Goal: Information Seeking & Learning: Learn about a topic

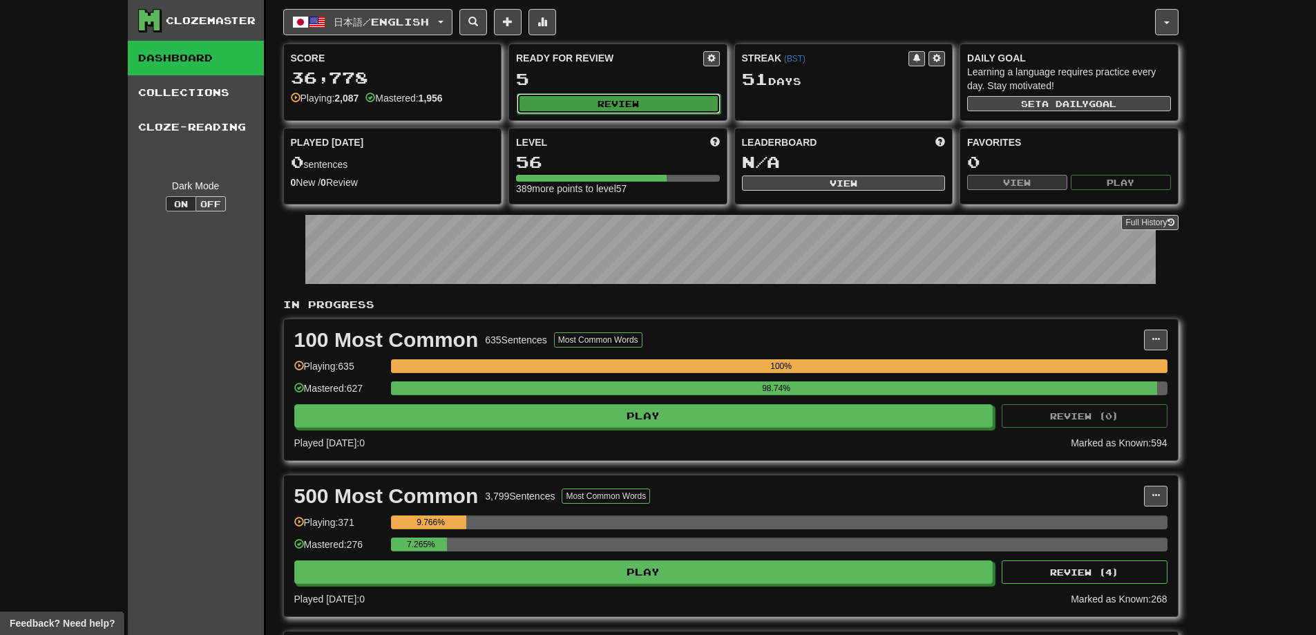
click at [589, 103] on button "Review" at bounding box center [619, 103] width 204 height 21
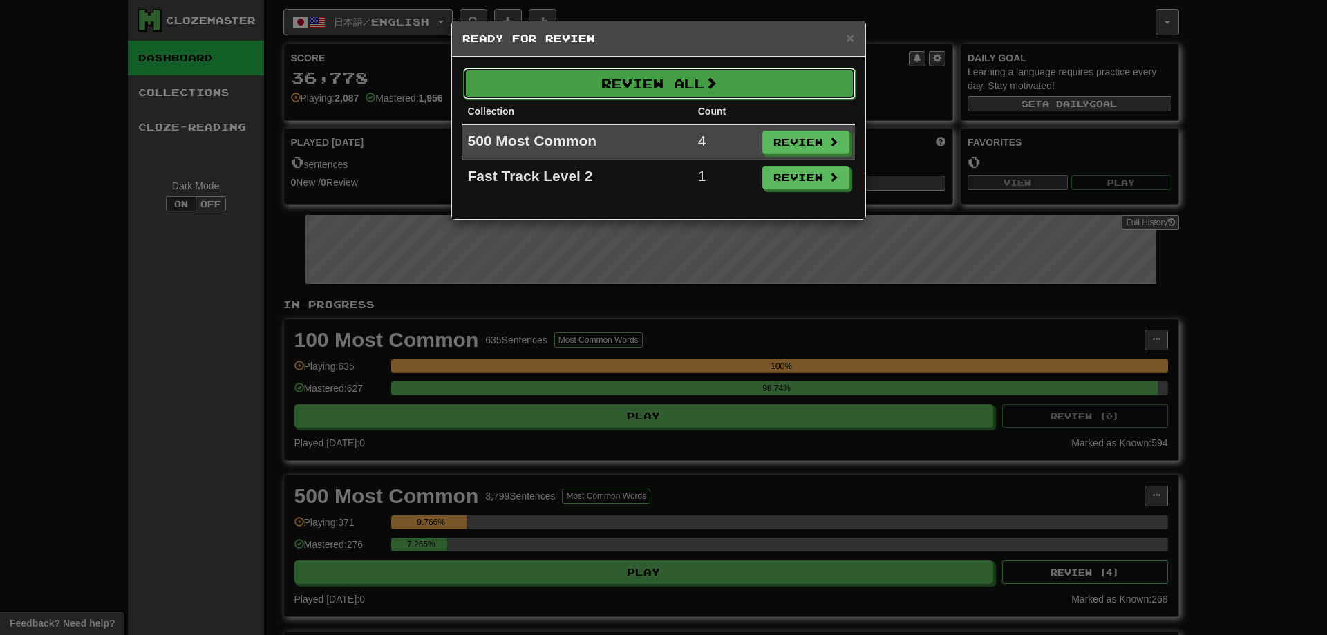
click at [796, 74] on button "Review All" at bounding box center [659, 84] width 392 height 32
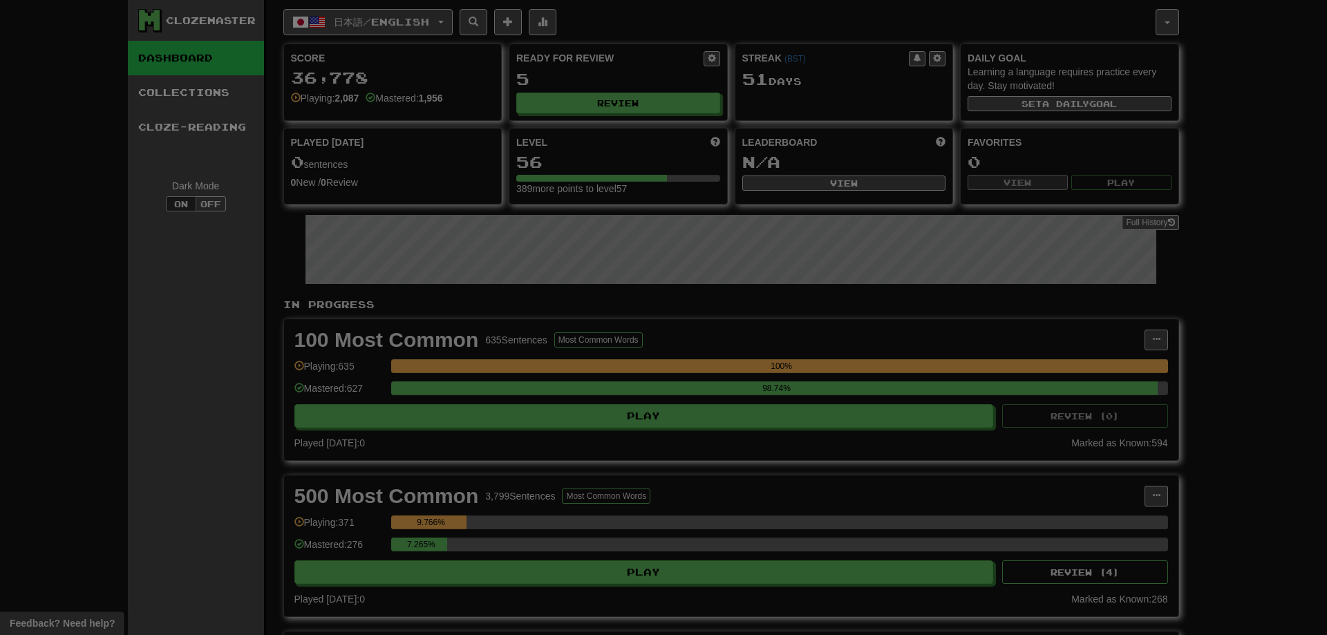
select select "**"
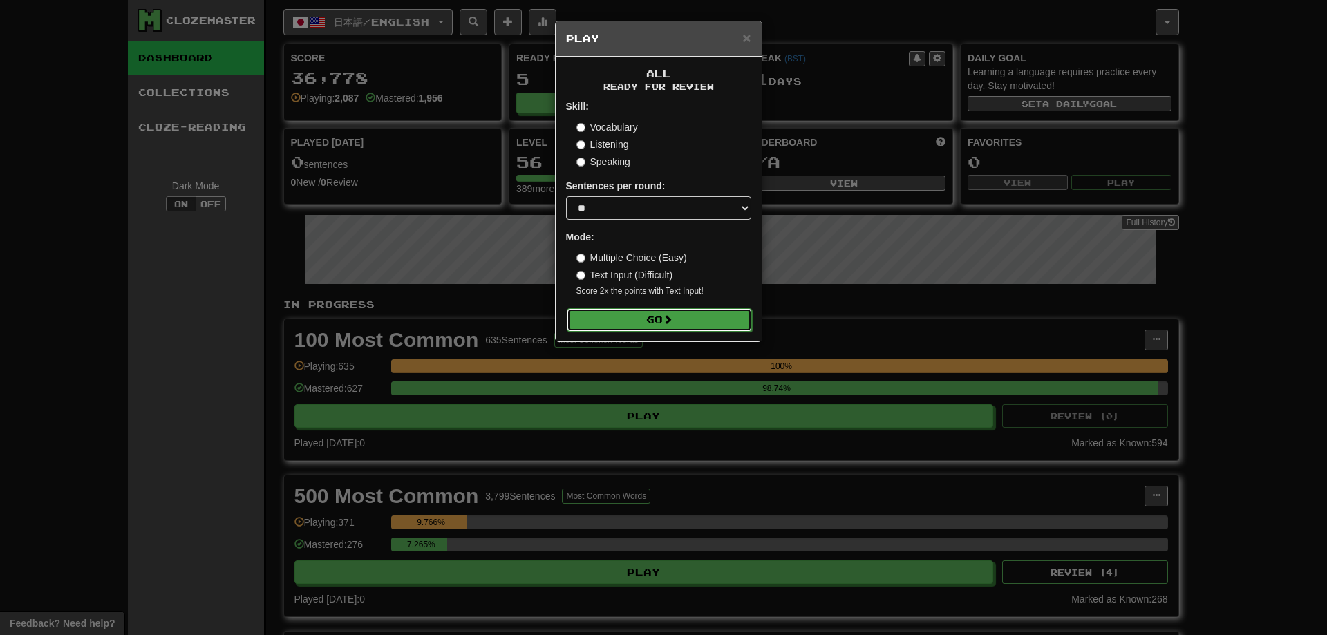
click at [663, 325] on button "Go" at bounding box center [659, 319] width 185 height 23
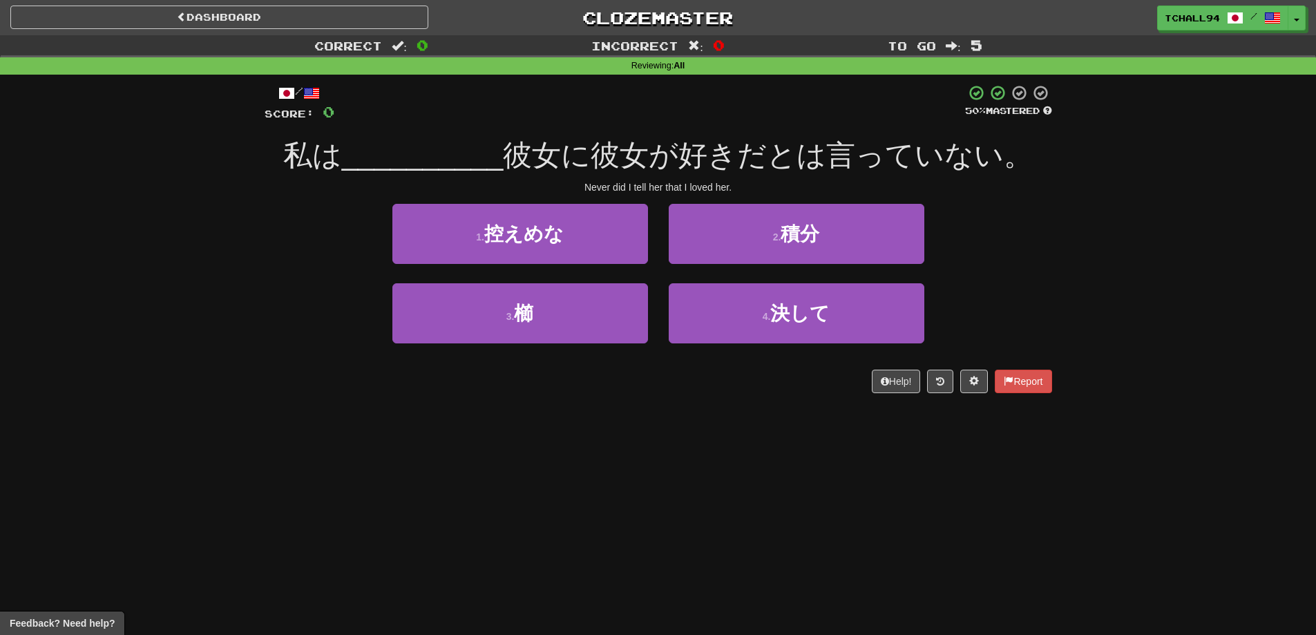
click at [494, 444] on div "Dashboard Clozemaster tchall94 / Toggle Dropdown Dashboard Leaderboard Activity…" at bounding box center [658, 317] width 1316 height 635
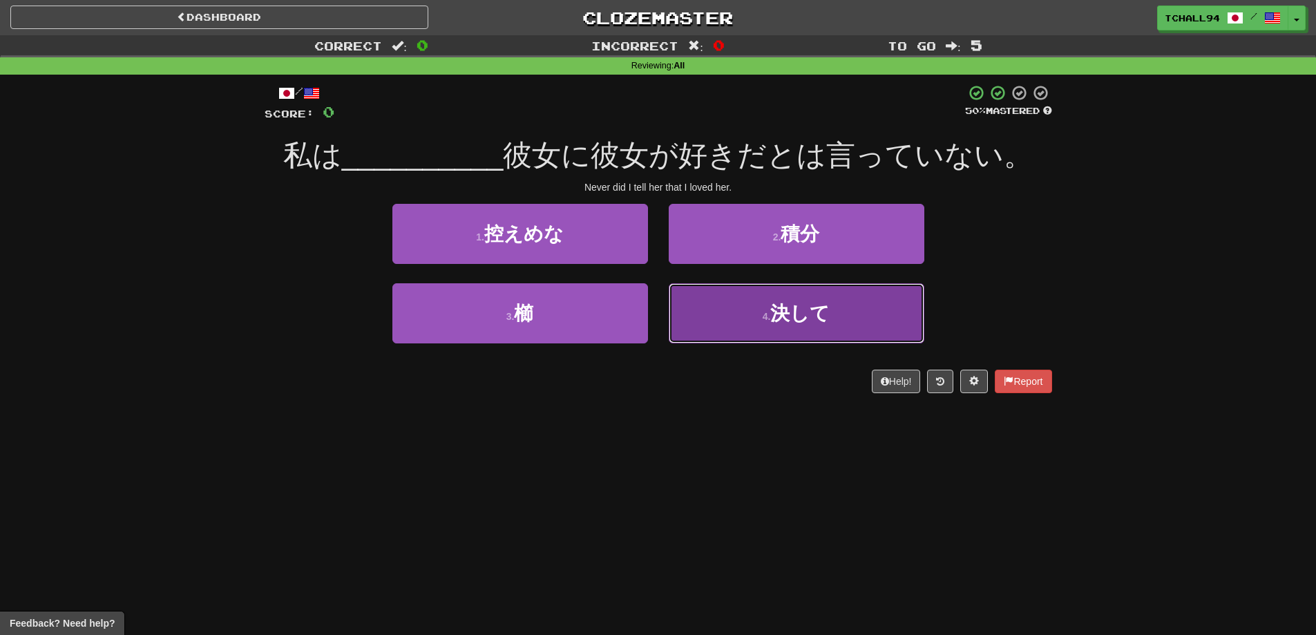
click at [802, 316] on span "決して" at bounding box center [799, 313] width 59 height 21
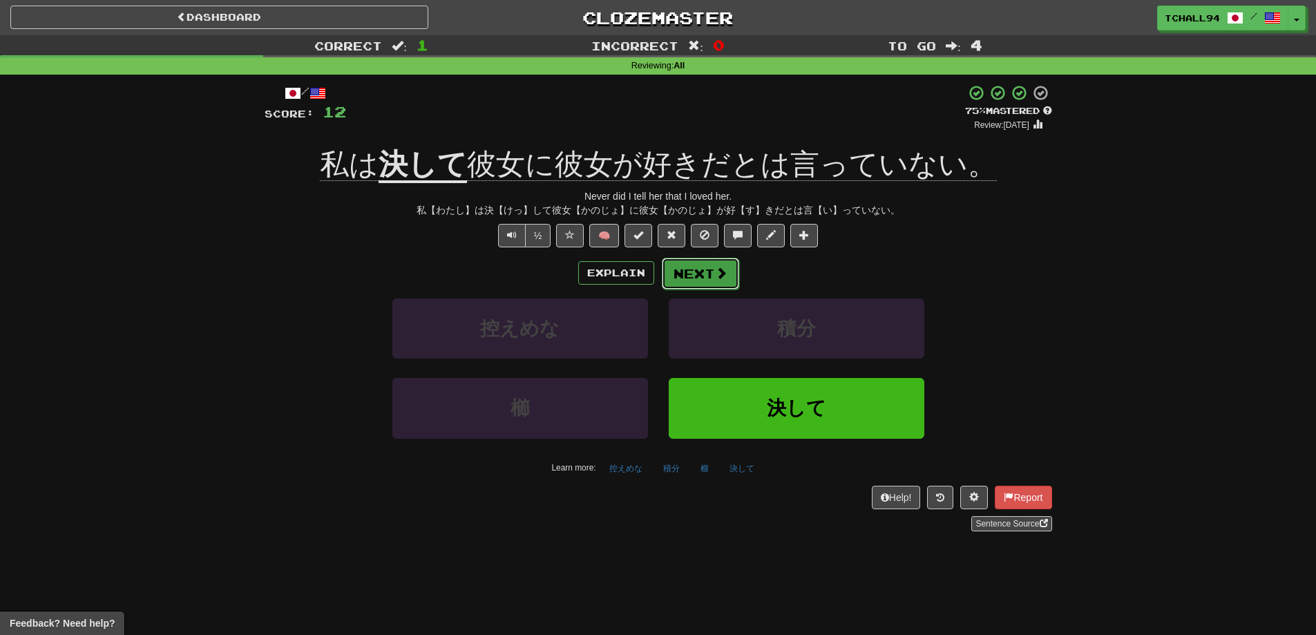
click at [720, 274] on span at bounding box center [721, 273] width 12 height 12
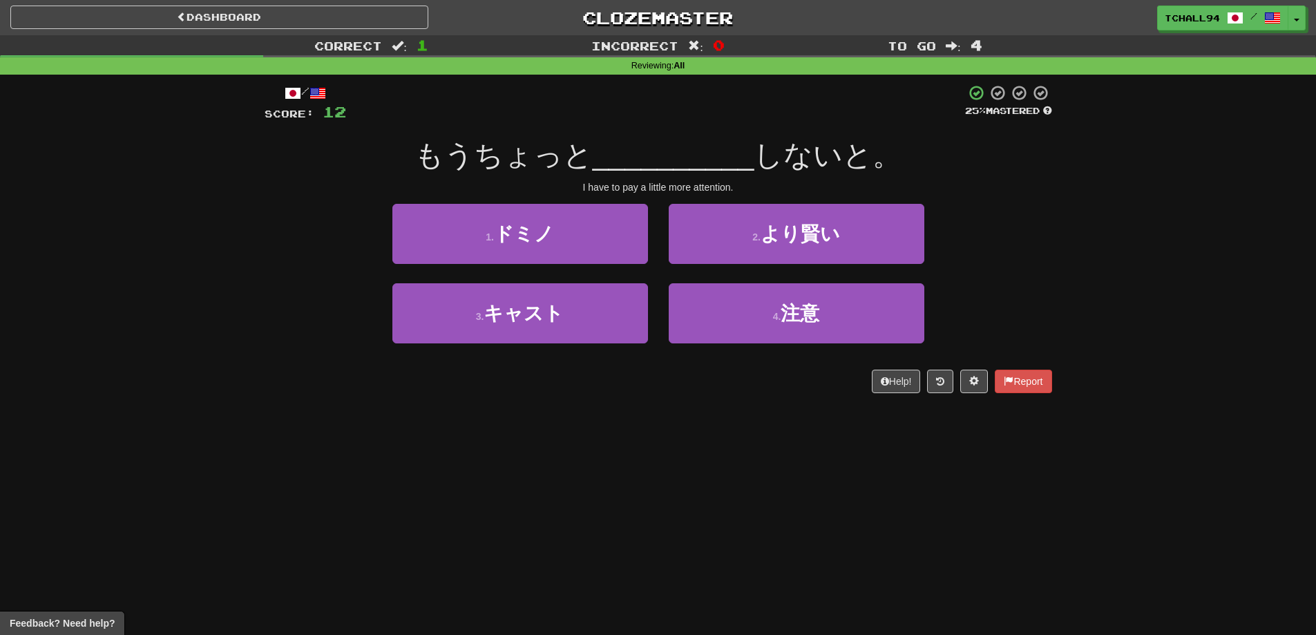
click at [225, 223] on div "Correct : 1 Incorrect : 0 To go : 4 Reviewing : All / Score: 12 25 % Mastered も…" at bounding box center [658, 223] width 1316 height 377
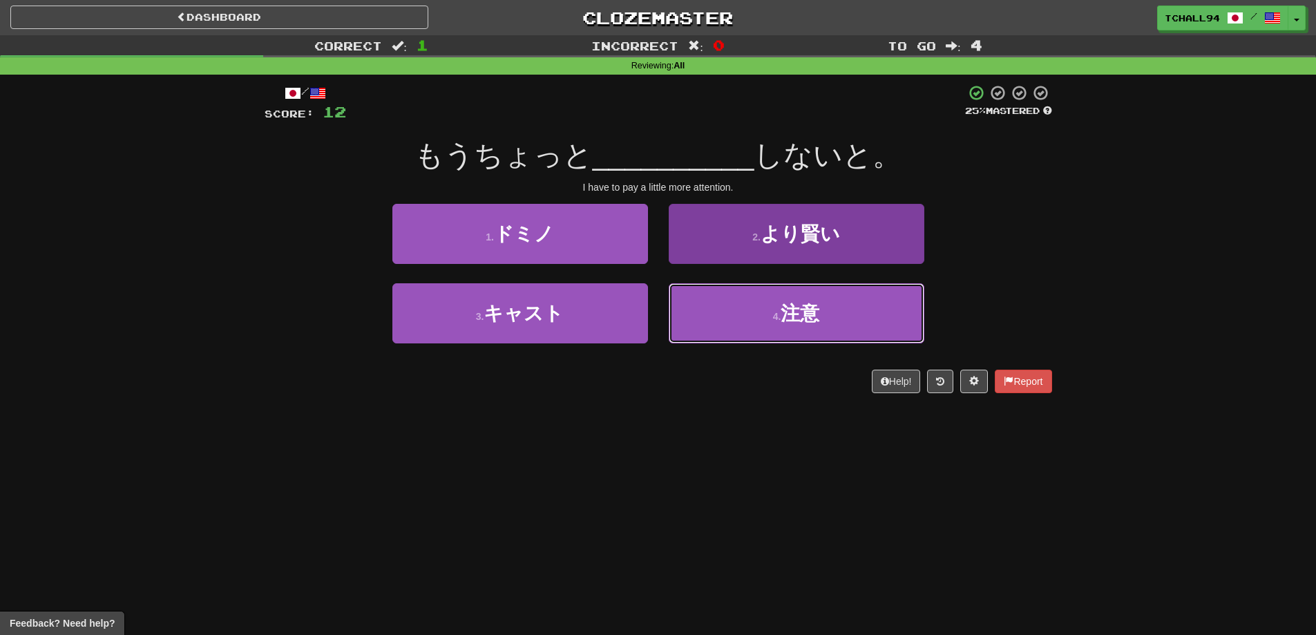
click at [811, 330] on button "4 . 注意" at bounding box center [797, 313] width 256 height 60
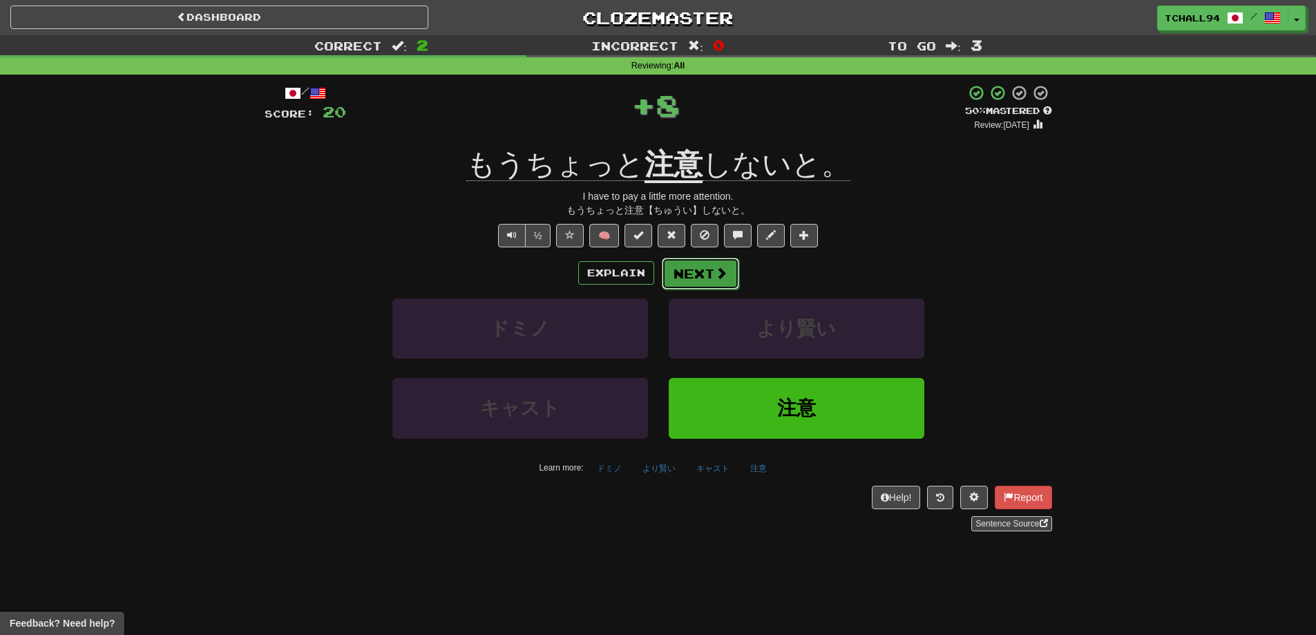
click at [720, 286] on button "Next" at bounding box center [700, 274] width 77 height 32
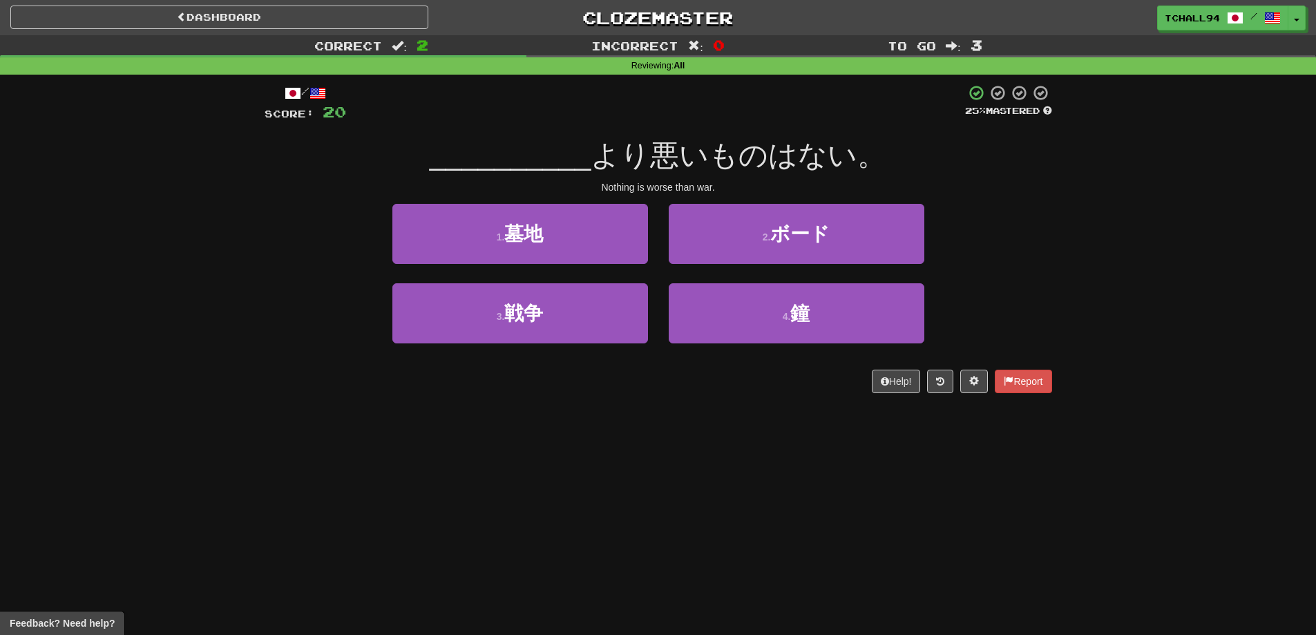
click at [180, 265] on div "Correct : 2 Incorrect : 0 To go : 3 Reviewing : All / Score: 20 25 % Mastered _…" at bounding box center [658, 223] width 1316 height 377
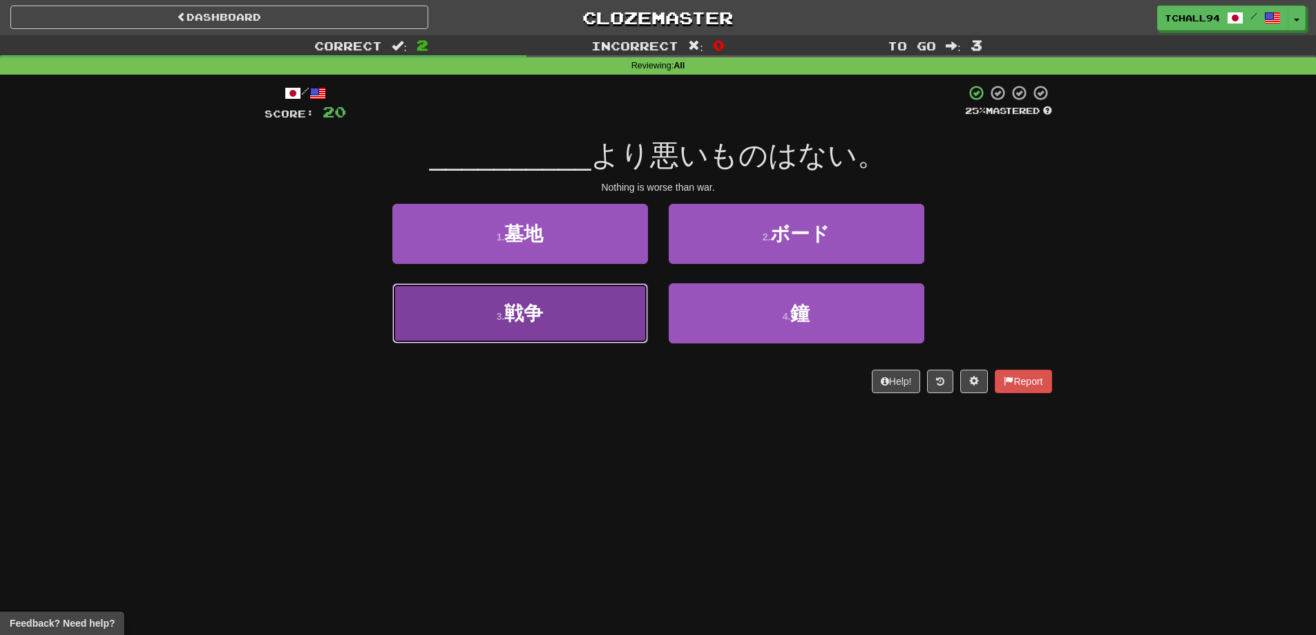
click at [581, 314] on button "3 . 戦争" at bounding box center [520, 313] width 256 height 60
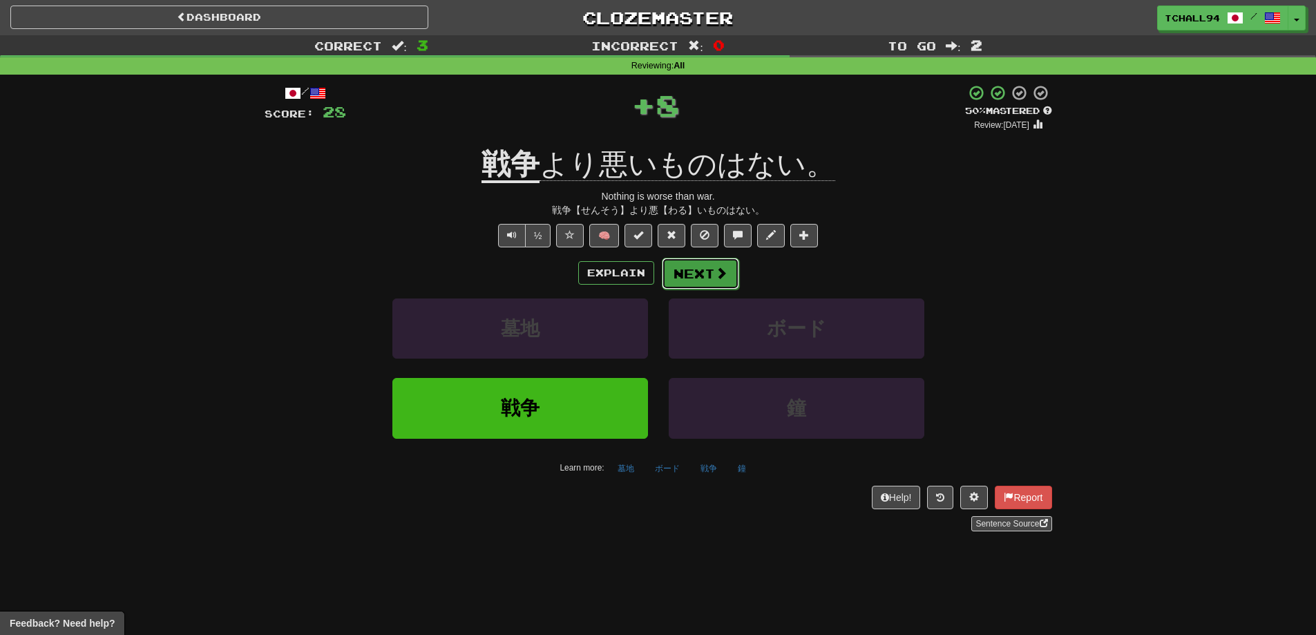
click at [699, 271] on button "Next" at bounding box center [700, 274] width 77 height 32
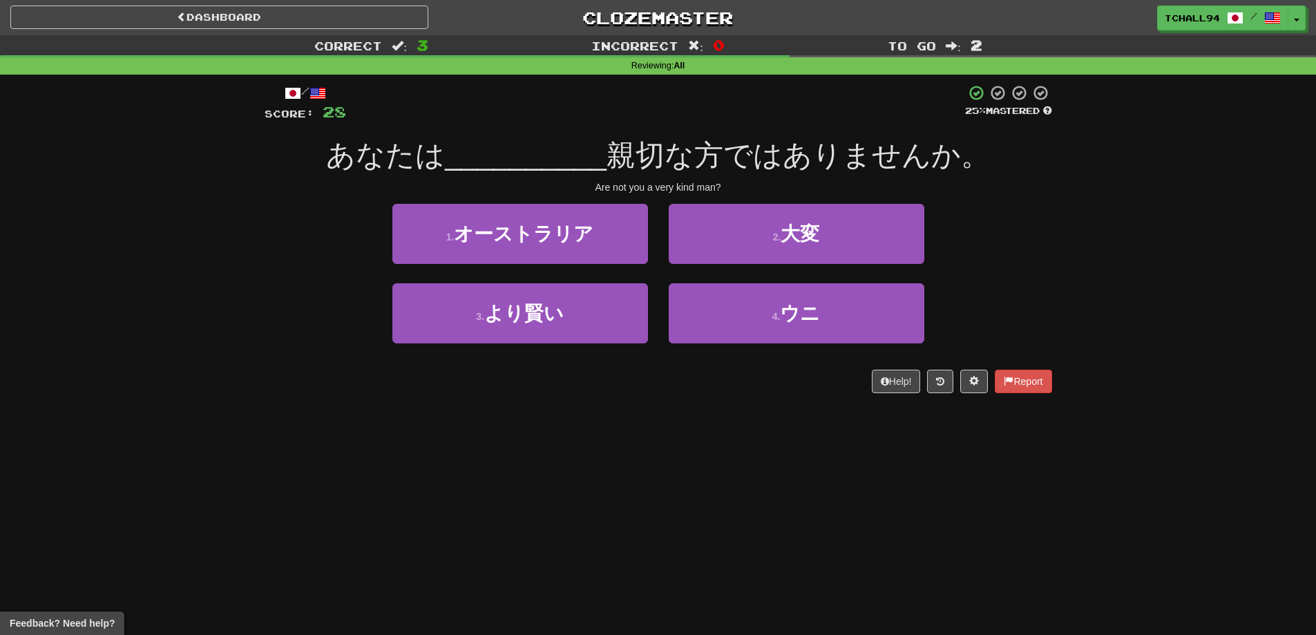
click at [84, 272] on div "Correct : 3 Incorrect : 0 To go : 2 Reviewing : All / Score: 28 25 % Mastered あ…" at bounding box center [658, 223] width 1316 height 377
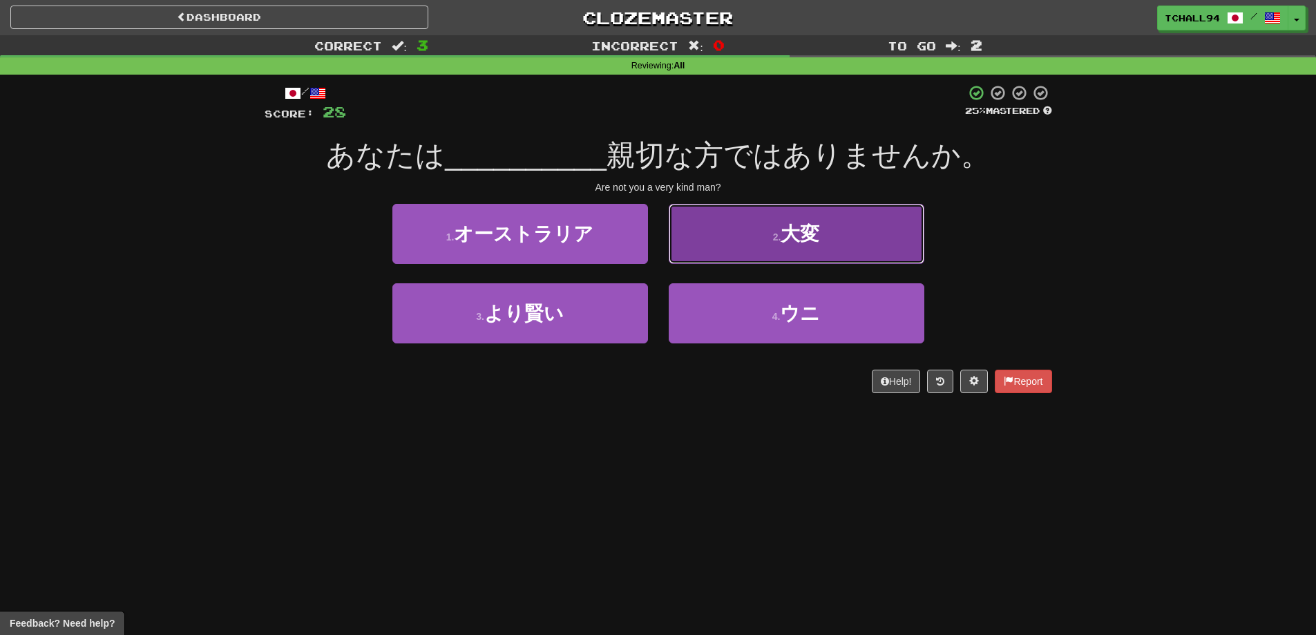
click at [831, 247] on button "2 . 大変" at bounding box center [797, 234] width 256 height 60
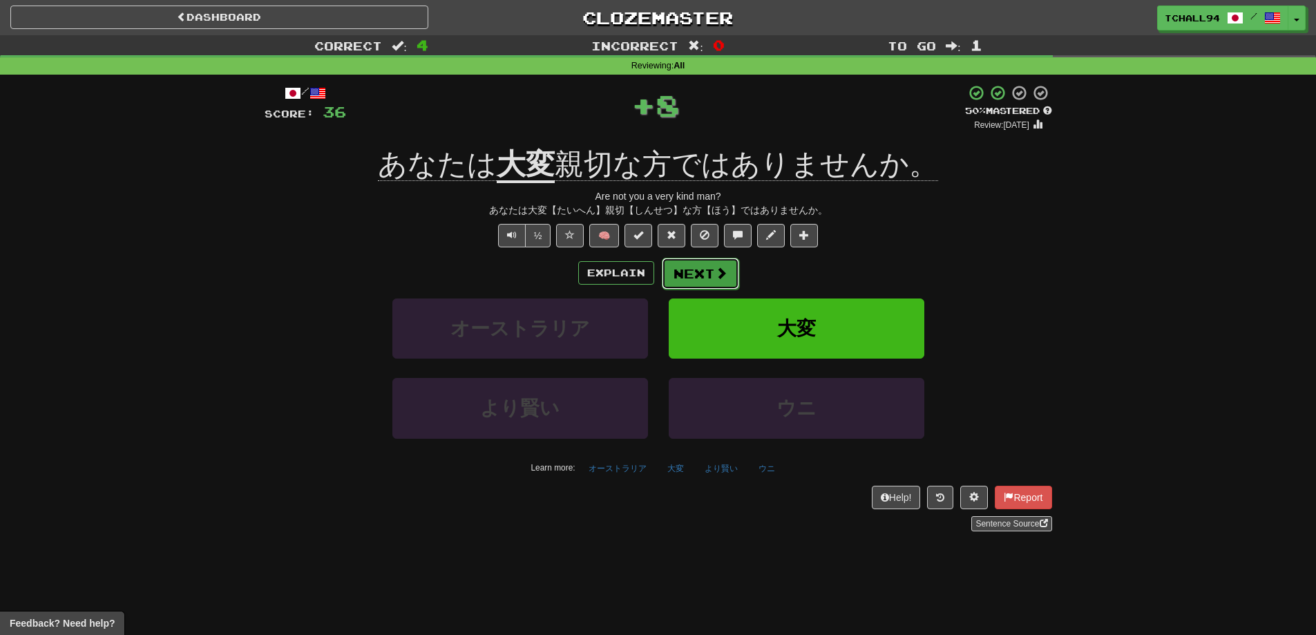
click at [710, 261] on button "Next" at bounding box center [700, 274] width 77 height 32
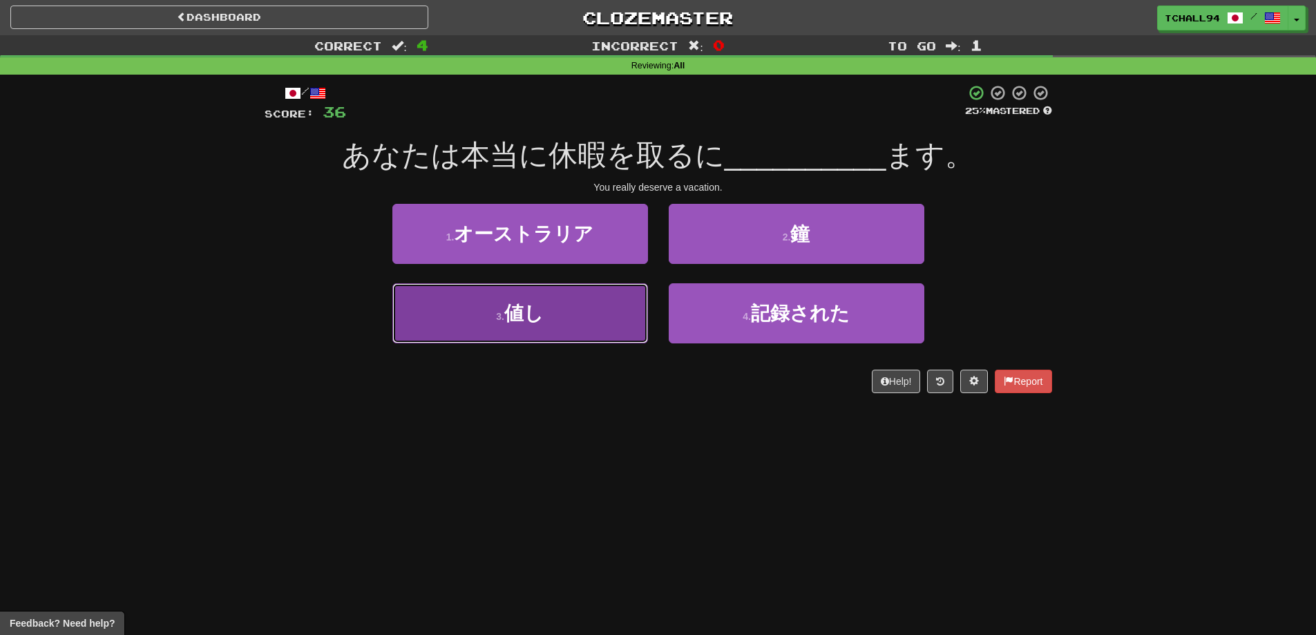
click at [607, 294] on button "3 . 値し" at bounding box center [520, 313] width 256 height 60
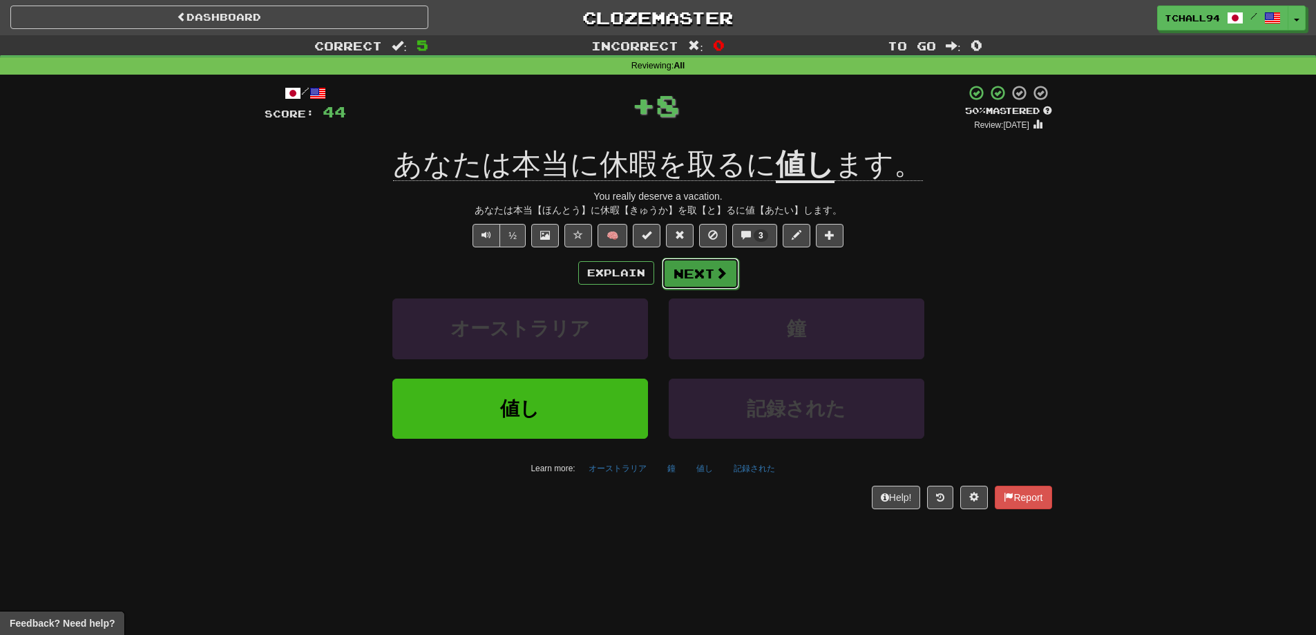
click at [681, 283] on button "Next" at bounding box center [700, 274] width 77 height 32
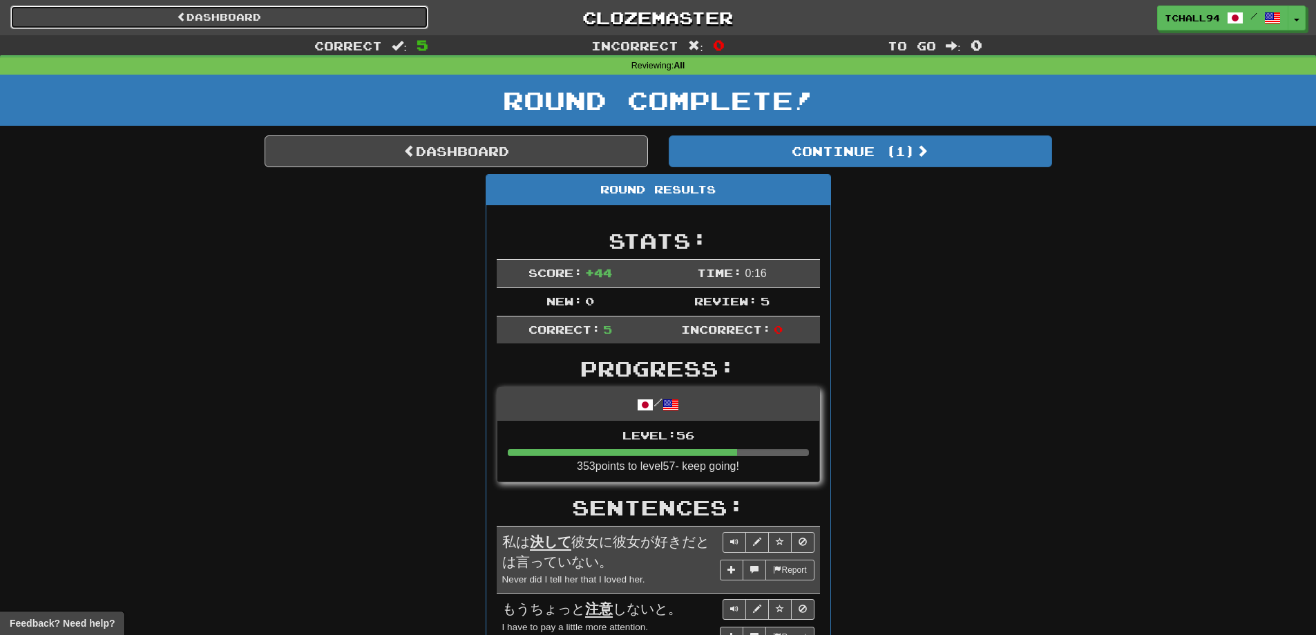
click at [210, 21] on link "Dashboard" at bounding box center [219, 17] width 418 height 23
